Goal: Information Seeking & Learning: Compare options

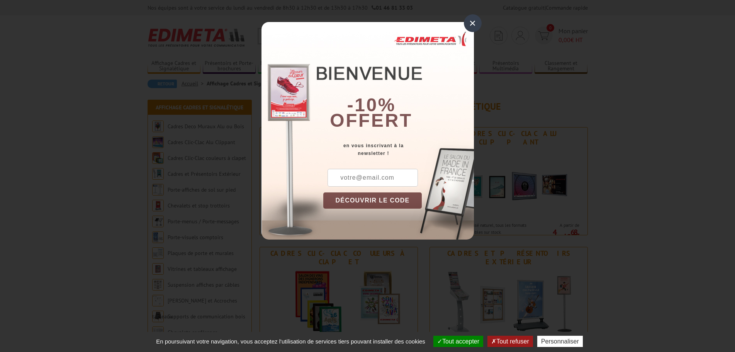
click at [380, 179] on input "text" at bounding box center [373, 178] width 90 height 18
type input "info@falaise-suissenormande.com"
click at [375, 201] on button "DÉCOUVRIR LE CODE" at bounding box center [372, 200] width 99 height 16
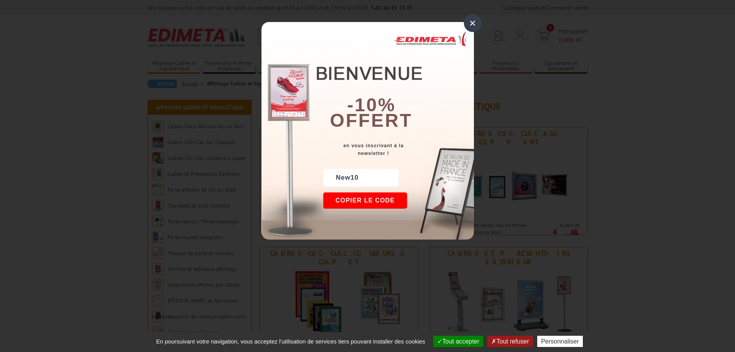
click at [474, 22] on div "×" at bounding box center [473, 23] width 18 height 18
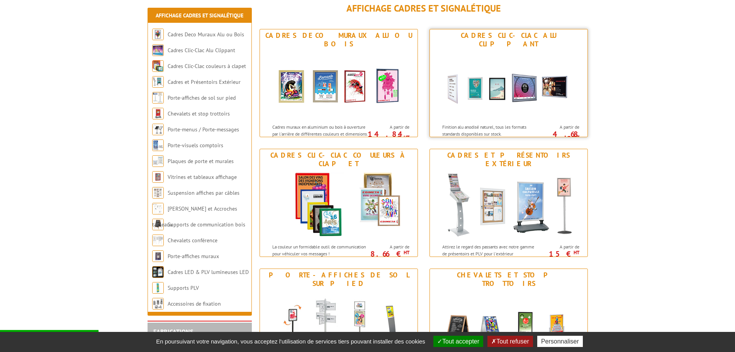
scroll to position [116, 0]
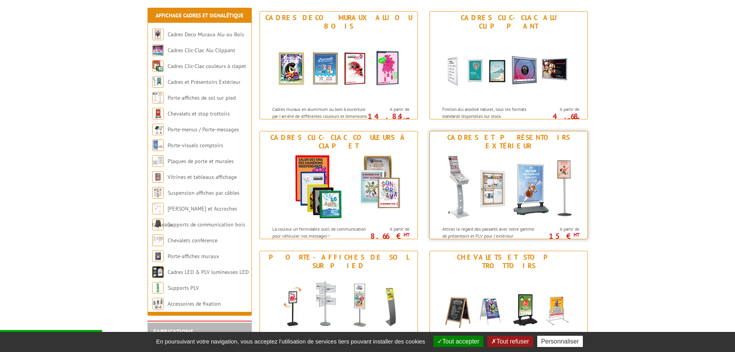
click at [539, 182] on img at bounding box center [508, 187] width 143 height 70
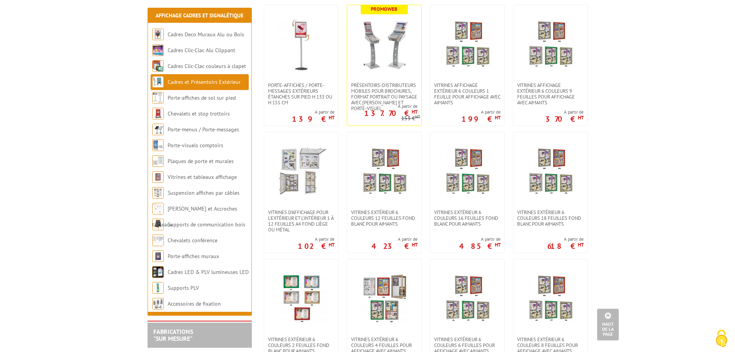
scroll to position [425, 0]
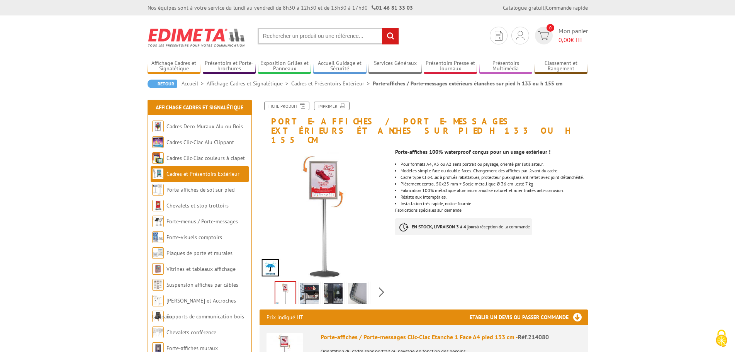
click at [306, 287] on img at bounding box center [309, 295] width 19 height 24
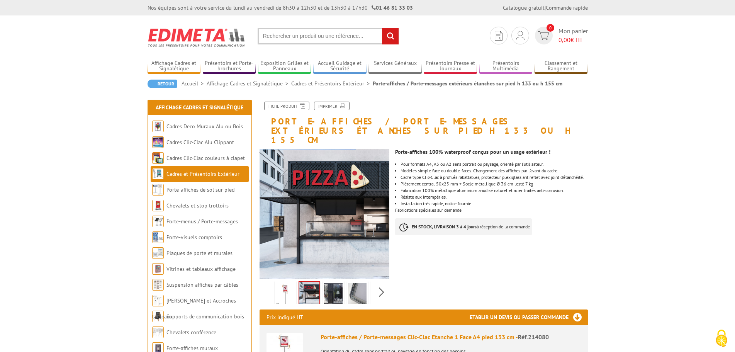
click at [328, 285] on img at bounding box center [333, 295] width 19 height 24
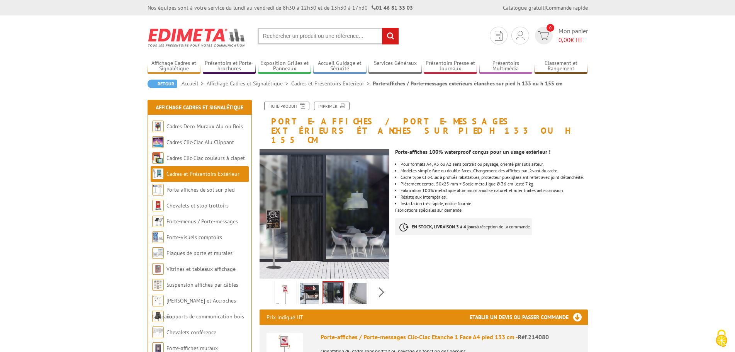
click at [354, 283] on img at bounding box center [357, 295] width 19 height 24
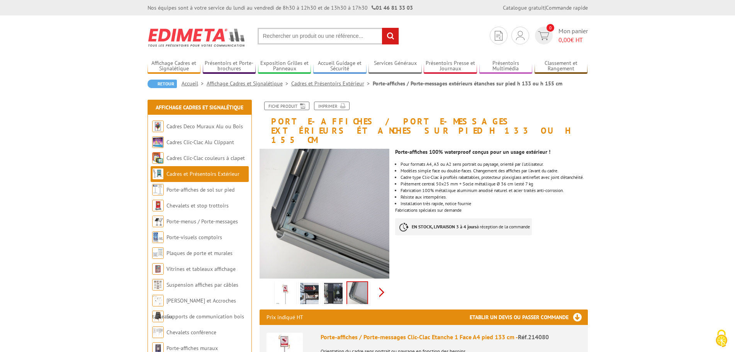
click at [379, 281] on div "Previous Next" at bounding box center [325, 292] width 130 height 27
click at [366, 287] on img at bounding box center [364, 295] width 19 height 24
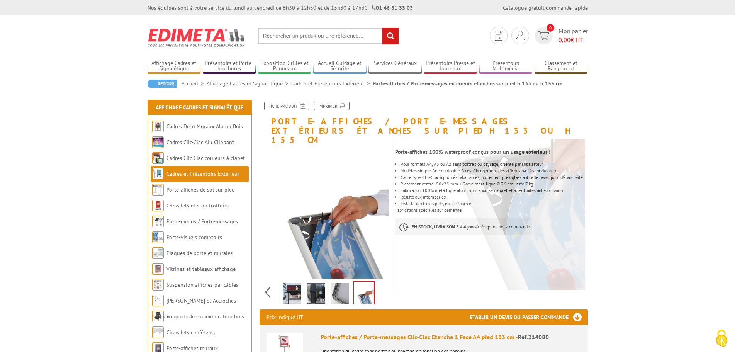
click at [293, 287] on img at bounding box center [292, 295] width 19 height 24
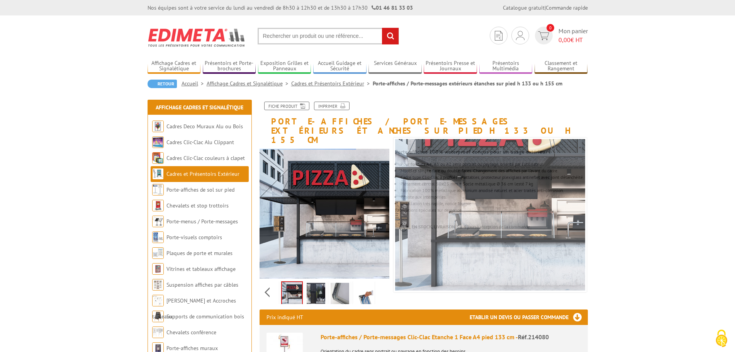
click at [271, 93] on div "Retour Accueil Affichage Cadres et Signalétique Cadres et Présentoirs Extérieur…" at bounding box center [368, 87] width 441 height 14
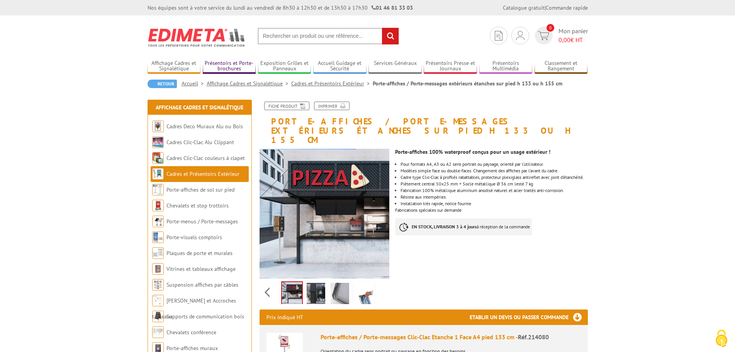
click at [240, 63] on link "Présentoirs et Porte-brochures" at bounding box center [229, 66] width 53 height 13
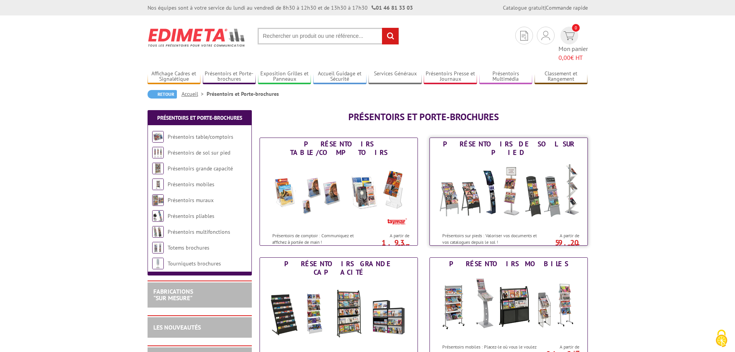
click at [484, 183] on img at bounding box center [508, 194] width 143 height 70
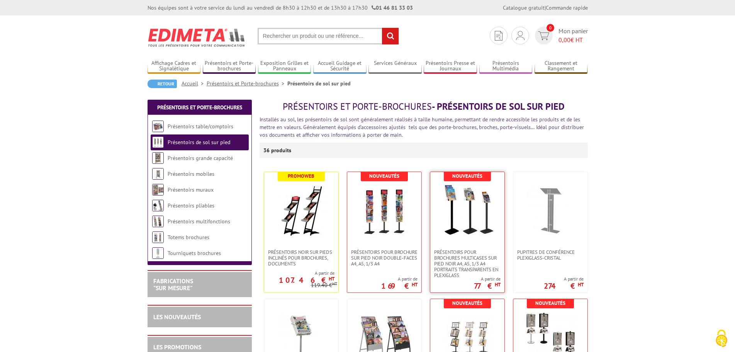
click at [459, 216] on img at bounding box center [468, 211] width 54 height 54
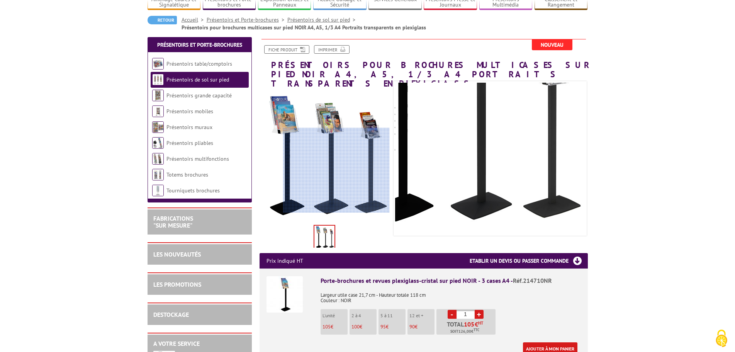
scroll to position [77, 0]
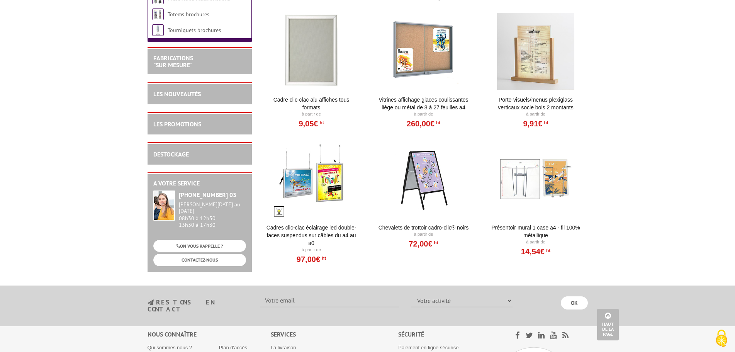
scroll to position [1198, 0]
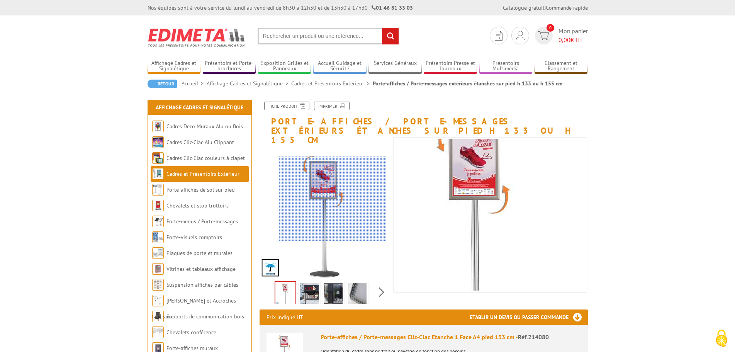
click at [333, 199] on div at bounding box center [332, 198] width 107 height 85
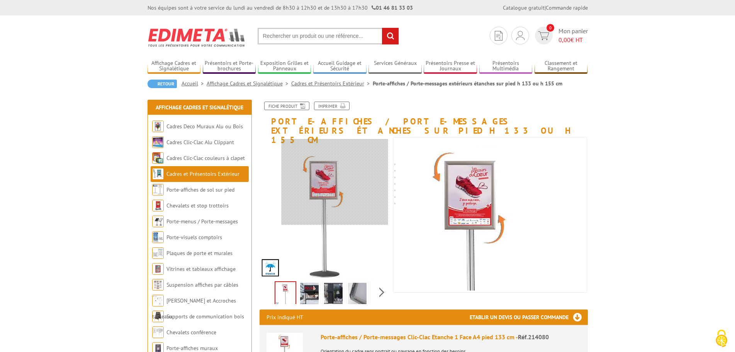
click at [335, 180] on div at bounding box center [335, 181] width 107 height 85
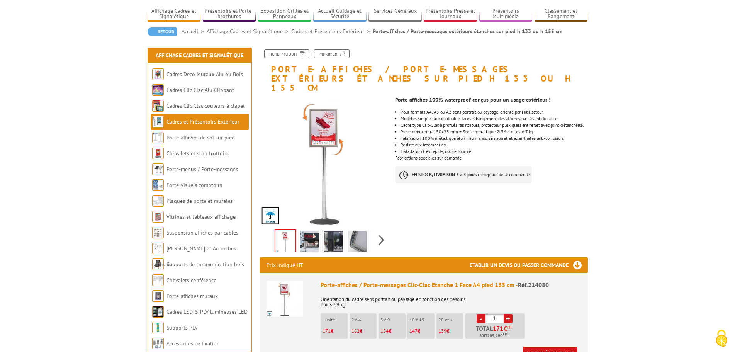
scroll to position [39, 0]
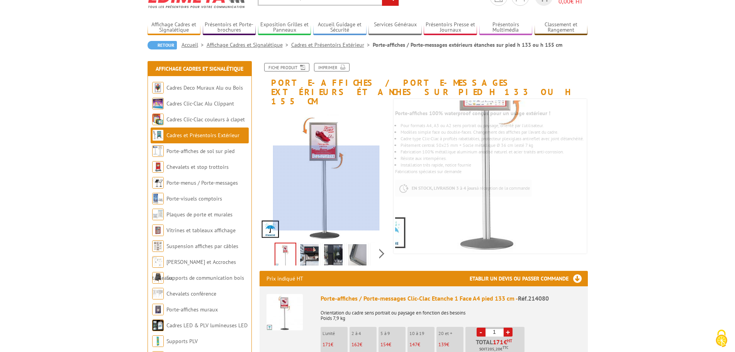
click at [327, 226] on div at bounding box center [326, 188] width 107 height 85
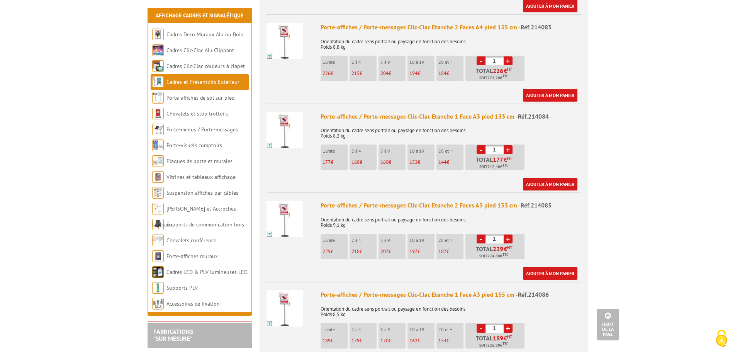
scroll to position [580, 0]
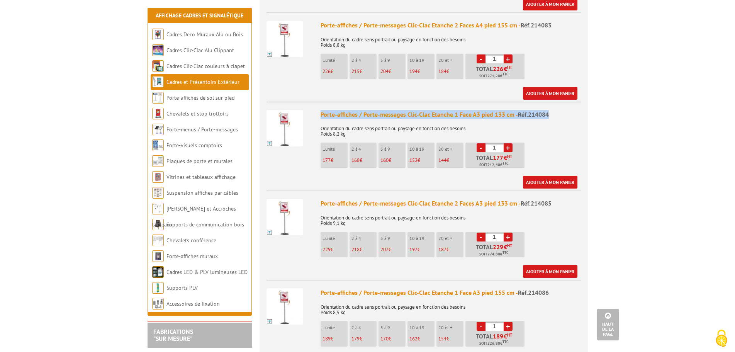
drag, startPoint x: 551, startPoint y: 106, endPoint x: 314, endPoint y: 107, distance: 236.5
click at [314, 107] on li "Porte-affiches / Porte-messages Clic-Clac Etanche 1 Face A3 pied 133 cm - Réf.2…" at bounding box center [424, 145] width 315 height 87
copy li "Porte-affiches / Porte-messages Clic-Clac Etanche 1 Face A3 pied 133 cm - Réf.2…"
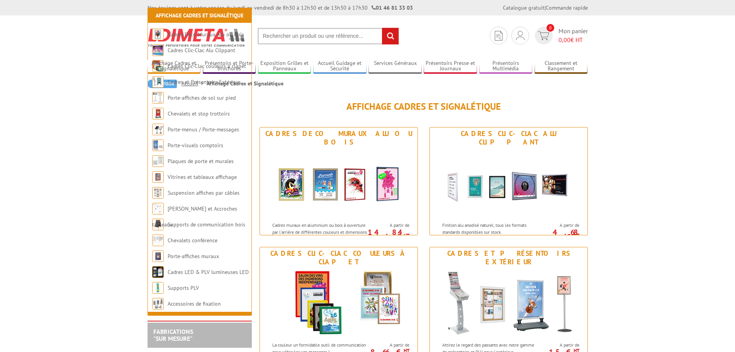
scroll to position [116, 0]
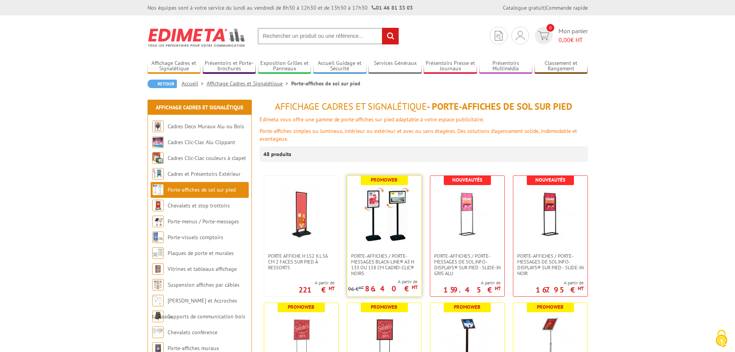
click at [402, 224] on img at bounding box center [384, 214] width 54 height 54
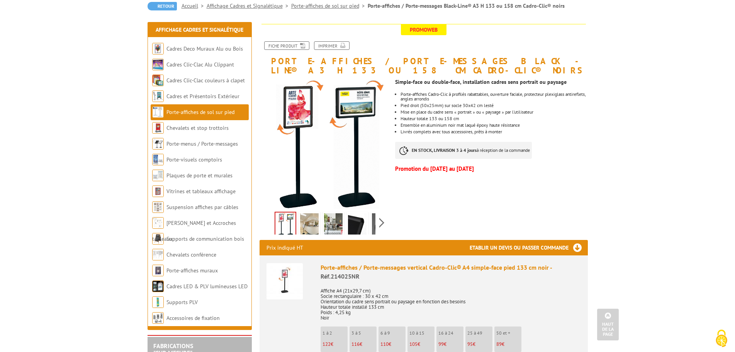
scroll to position [77, 0]
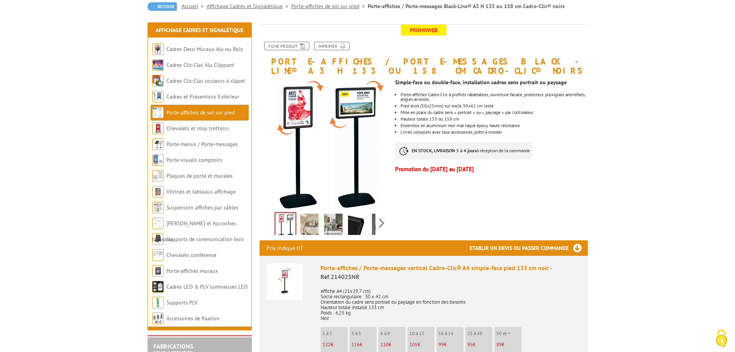
click at [229, 115] on link "Porte-affiches de sol sur pied" at bounding box center [201, 112] width 68 height 7
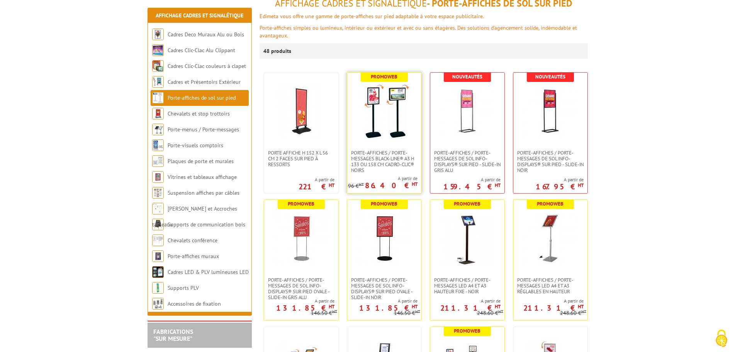
scroll to position [116, 0]
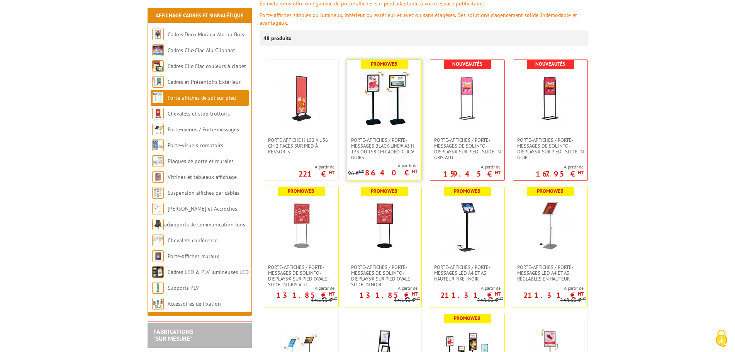
click at [368, 121] on img at bounding box center [384, 98] width 54 height 54
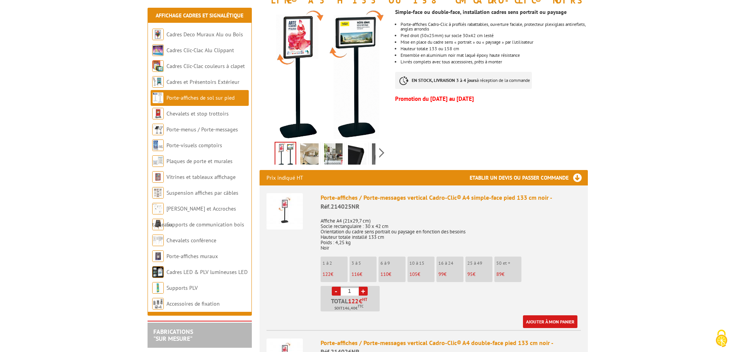
scroll to position [155, 0]
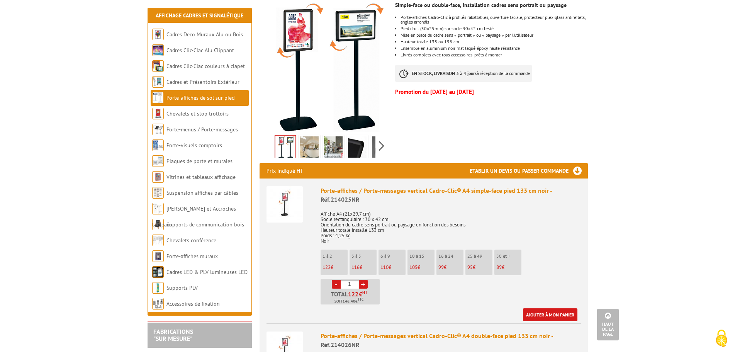
click at [348, 192] on div "Porte-affiches / Porte-messages vertical Cadro-Clic® A4 simple-face pied 133 cm…" at bounding box center [451, 195] width 260 height 18
click at [288, 201] on img at bounding box center [285, 204] width 36 height 36
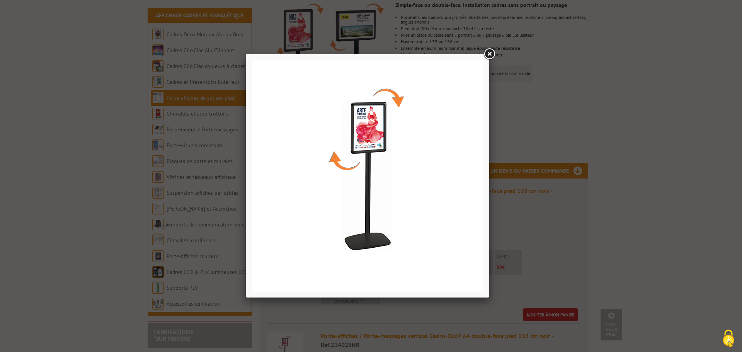
click at [488, 55] on link at bounding box center [489, 54] width 14 height 14
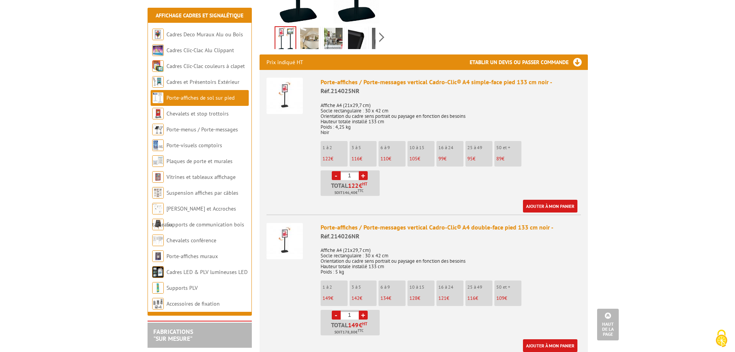
scroll to position [309, 0]
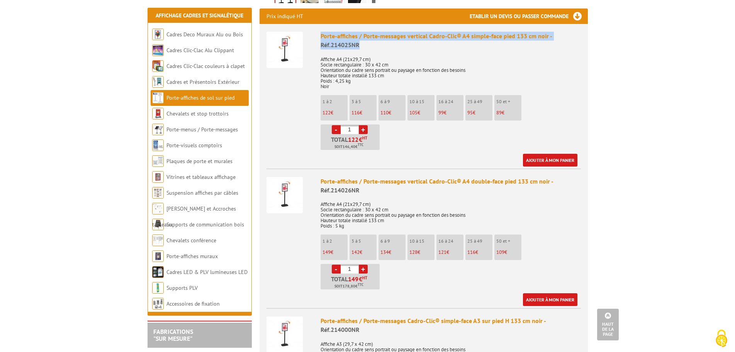
drag, startPoint x: 360, startPoint y: 44, endPoint x: 319, endPoint y: 37, distance: 41.5
click at [319, 37] on li "Porte-affiches / Porte-messages vertical Cadro-Clic® A4 simple-face pied 133 cm…" at bounding box center [424, 95] width 315 height 143
copy div "Porte-affiches / Porte-messages vertical Cadro-Clic® A4 simple-face pied 133 cm…"
